Goal: Navigation & Orientation: Find specific page/section

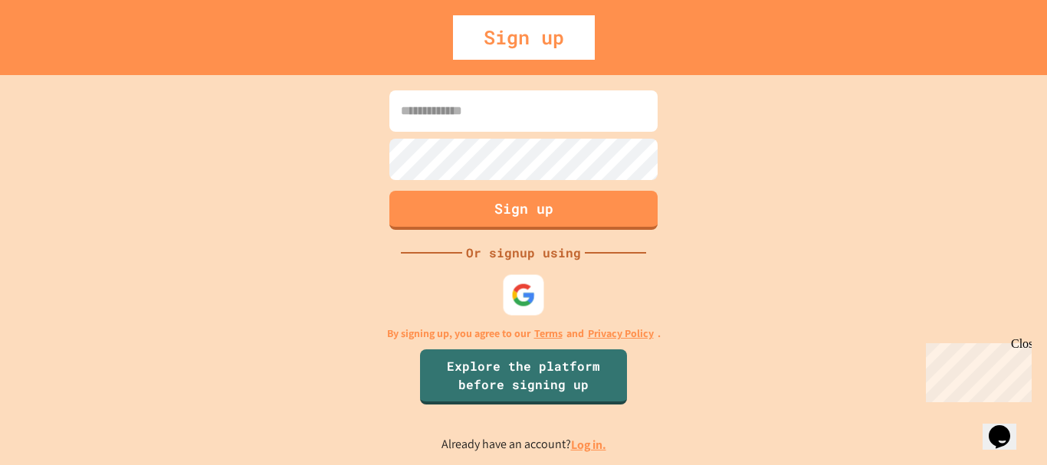
click at [533, 290] on img at bounding box center [523, 295] width 25 height 25
click at [513, 294] on img at bounding box center [523, 294] width 25 height 25
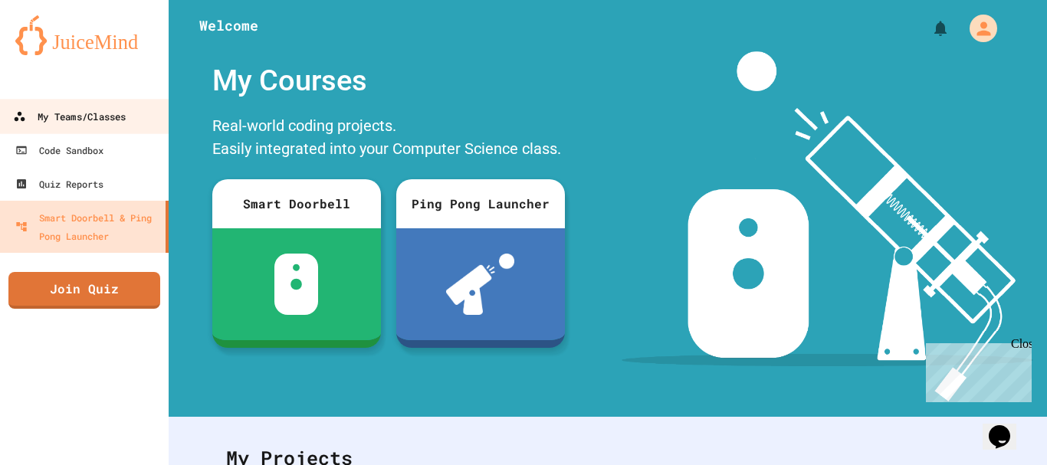
click at [81, 124] on div "My Teams/Classes" at bounding box center [69, 116] width 113 height 19
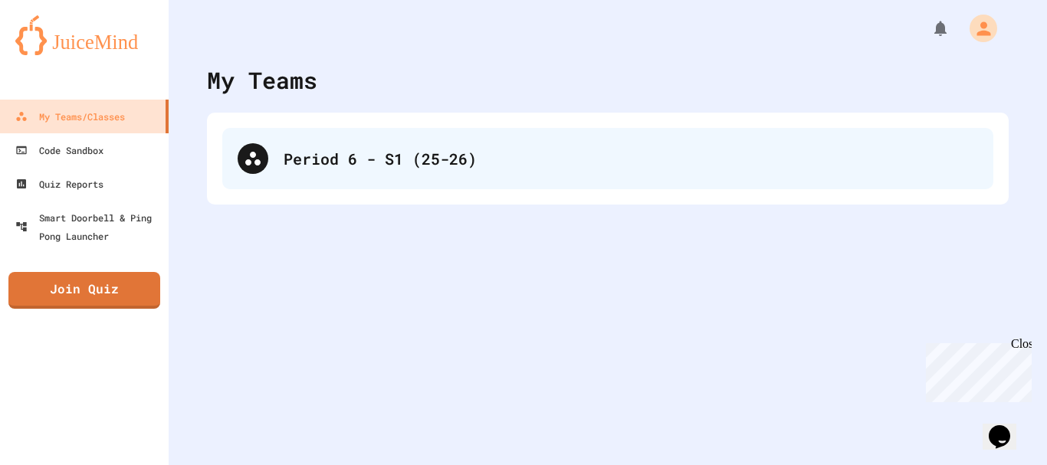
click at [386, 151] on div "Period 6 - S1 (25-26)" at bounding box center [631, 158] width 694 height 23
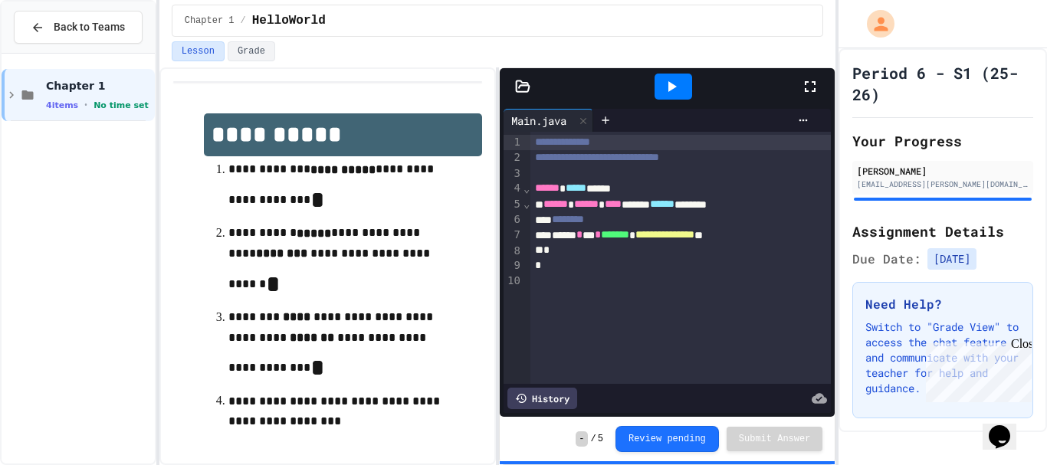
scroll to position [58, 0]
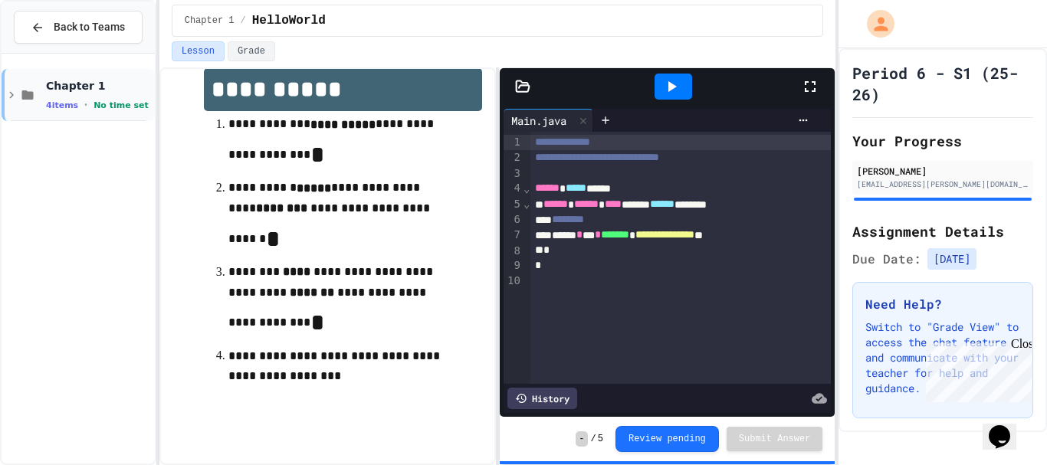
click at [9, 92] on icon at bounding box center [12, 95] width 14 height 14
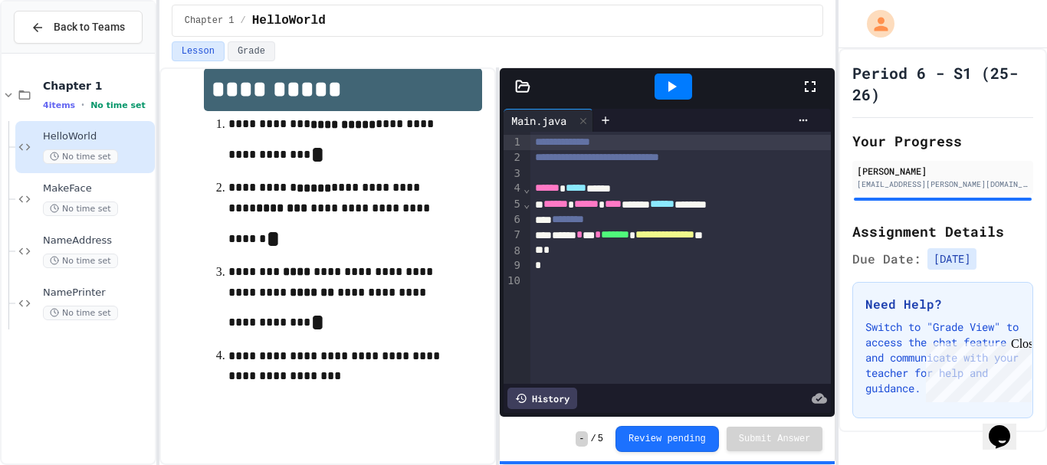
scroll to position [0, 0]
